Goal: Task Accomplishment & Management: Use online tool/utility

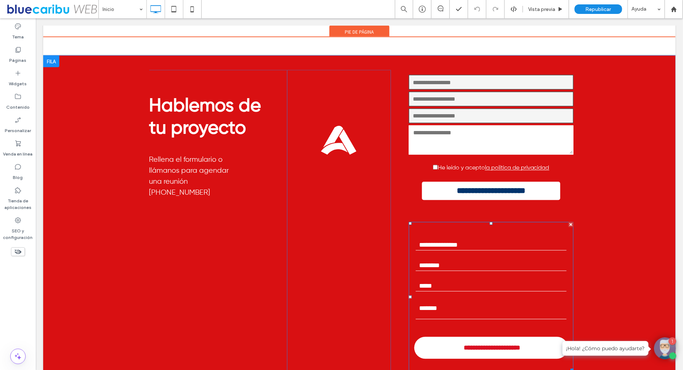
scroll to position [2500, 0]
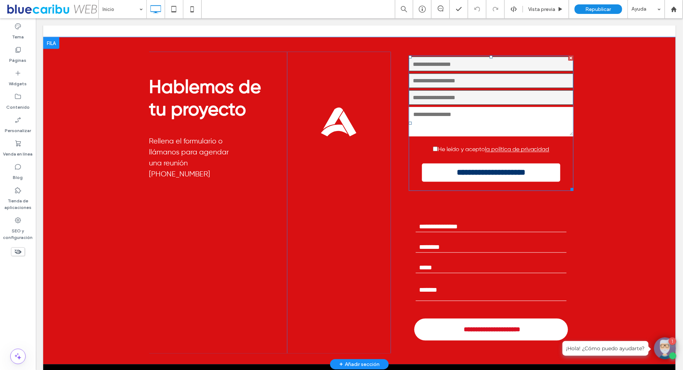
click at [484, 182] on span at bounding box center [491, 122] width 165 height 135
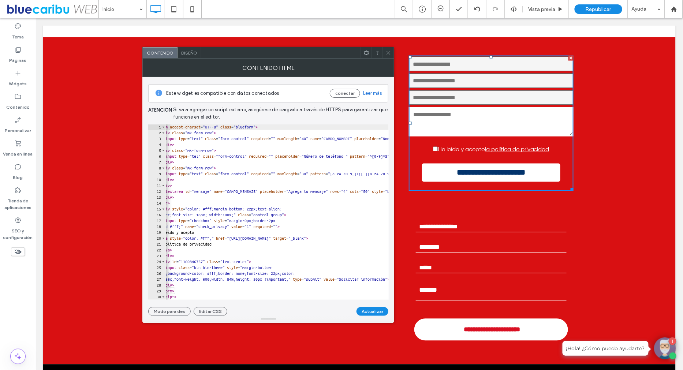
scroll to position [0, 0]
click at [391, 54] on icon at bounding box center [388, 52] width 5 height 5
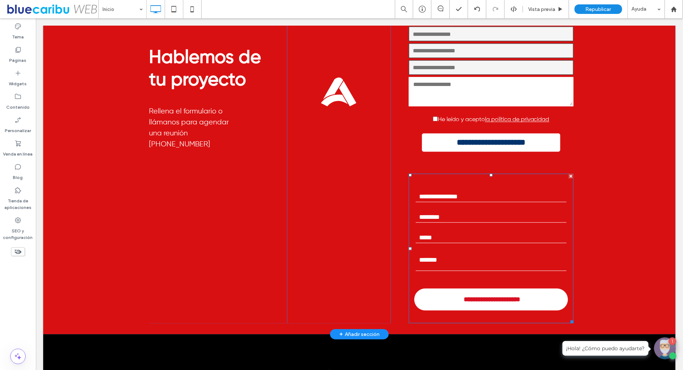
scroll to position [2538, 0]
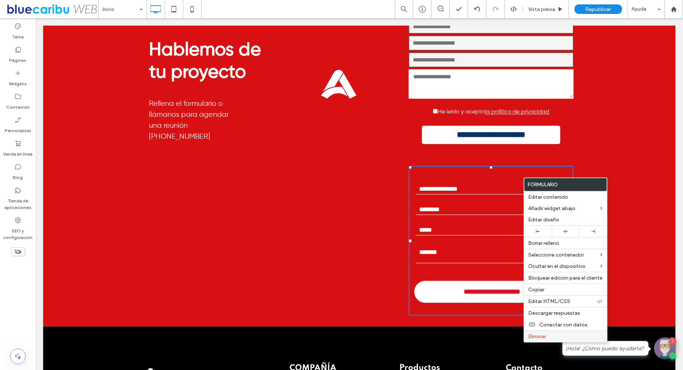
click at [557, 334] on label "Eliminar" at bounding box center [566, 337] width 74 height 6
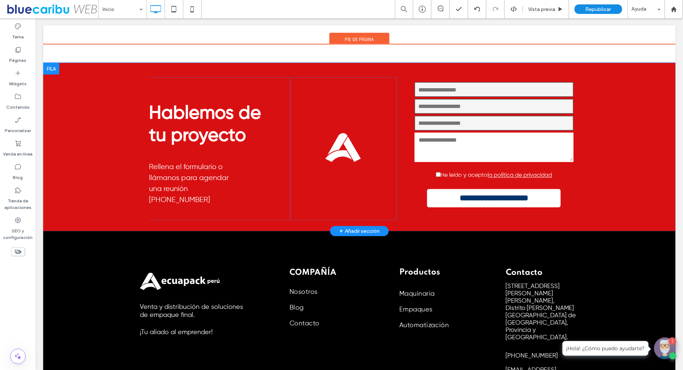
scroll to position [2469, 0]
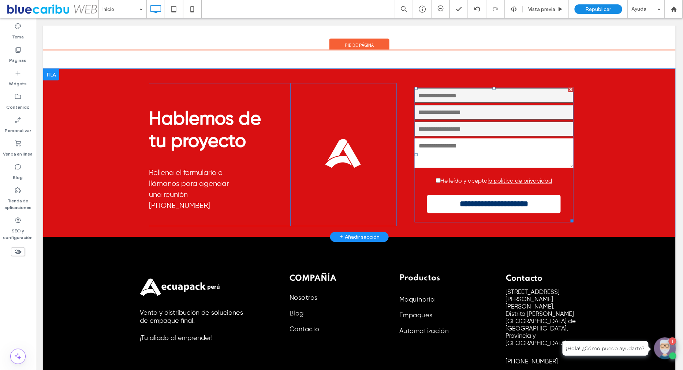
click at [554, 172] on span at bounding box center [493, 154] width 159 height 135
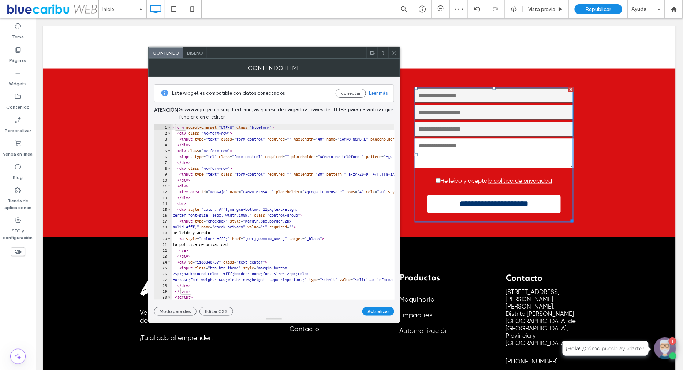
click at [395, 51] on icon at bounding box center [394, 52] width 5 height 5
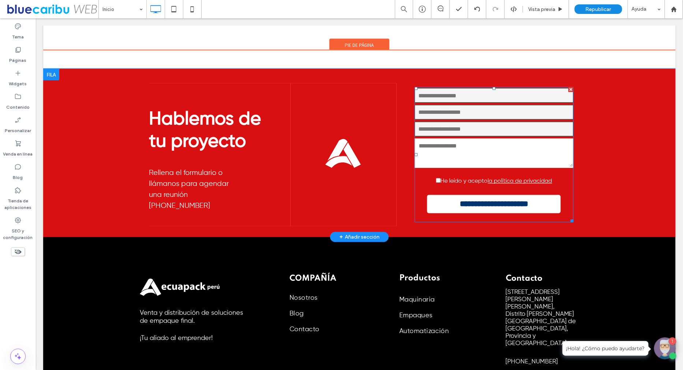
click at [505, 169] on span at bounding box center [493, 154] width 159 height 135
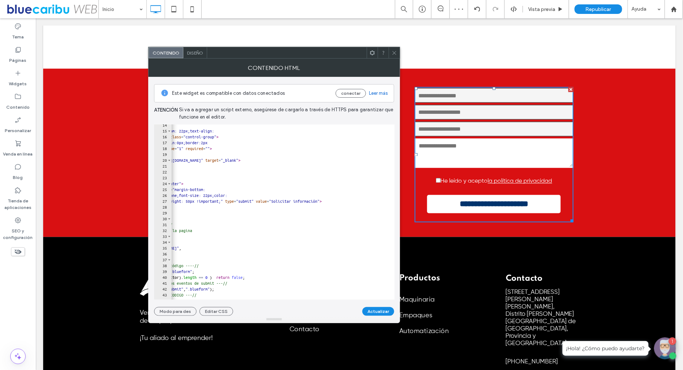
scroll to position [0, 83]
click at [254, 160] on div "< br > < div style = "color: #fff;margin-bottom: 22px;text-align: center;font-s…" at bounding box center [442, 216] width 709 height 188
click at [334, 159] on div "< br > < div style = "color: #fff;margin-bottom: 22px;text-align: center;font-s…" at bounding box center [442, 216] width 709 height 188
click at [271, 159] on div "< br > < div style = "color: #fff;margin-bottom: 22px;text-align: center;font-s…" at bounding box center [442, 216] width 709 height 188
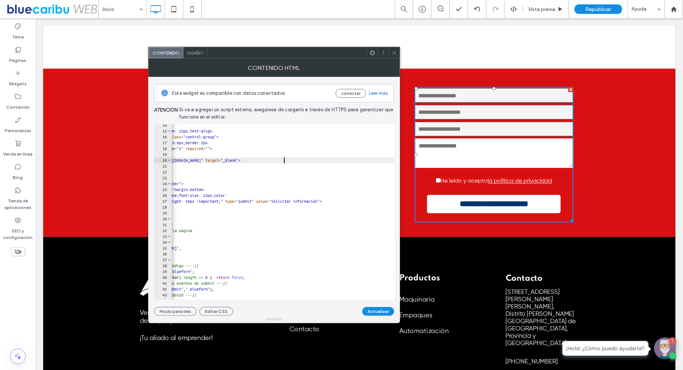
scroll to position [0, 16]
click at [253, 159] on div "< br > < div style = "color: #fff;margin-bottom: 22px;text-align: center;font-s…" at bounding box center [442, 216] width 709 height 188
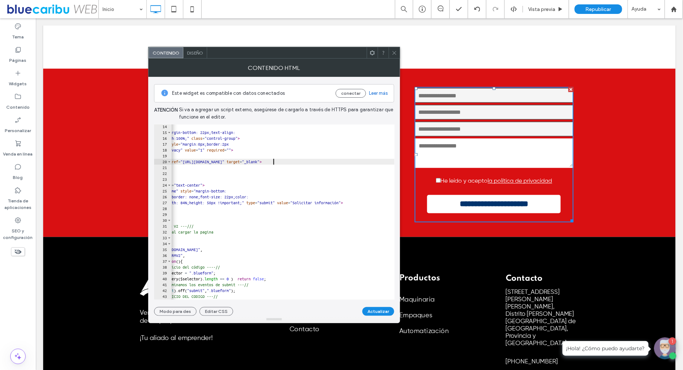
scroll to position [0, 60]
click at [198, 163] on div "< br > < div style = "color: #fff;margin-bottom: 22px;text-align: center;font-s…" at bounding box center [465, 218] width 709 height 188
click at [211, 163] on div "< br > < div style = "color: #fff;margin-bottom: 22px;text-align: center;font-s…" at bounding box center [465, 218] width 709 height 188
click at [200, 161] on div "< br > < div style = "color: #fff;margin-bottom: 22px;text-align: center;font-s…" at bounding box center [465, 218] width 709 height 188
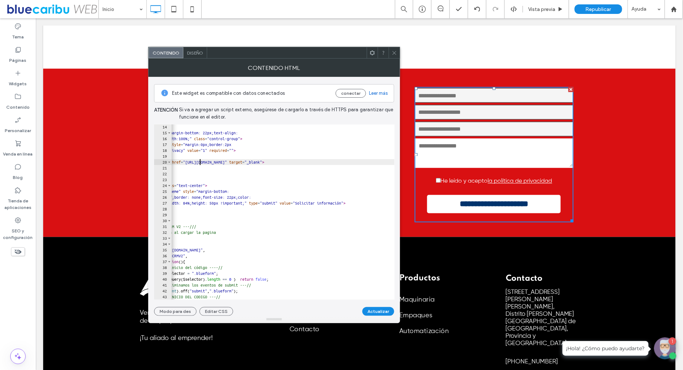
click at [276, 162] on div "< br > < div style = "color: #fff;margin-bottom: 22px;text-align: center;font-s…" at bounding box center [465, 218] width 709 height 188
type textarea "**********"
click at [375, 309] on button "Actualizar" at bounding box center [378, 311] width 32 height 9
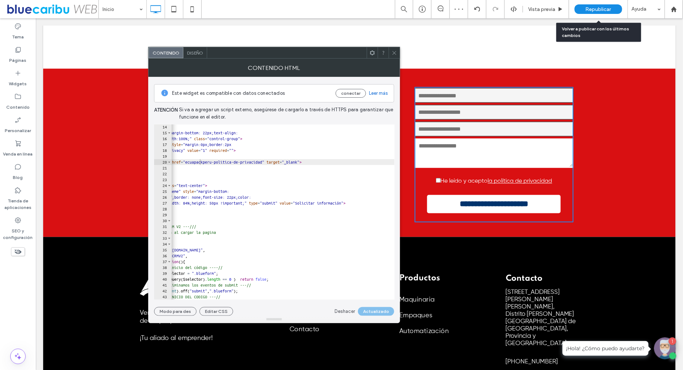
click at [588, 12] on span "Republicar" at bounding box center [599, 9] width 26 height 6
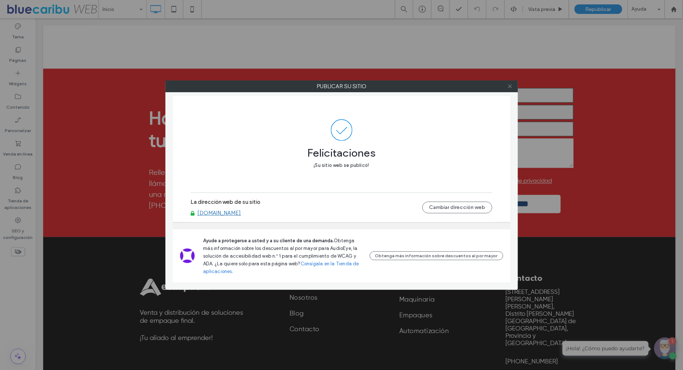
click at [510, 86] on icon at bounding box center [509, 85] width 5 height 5
